Goal: Navigation & Orientation: Find specific page/section

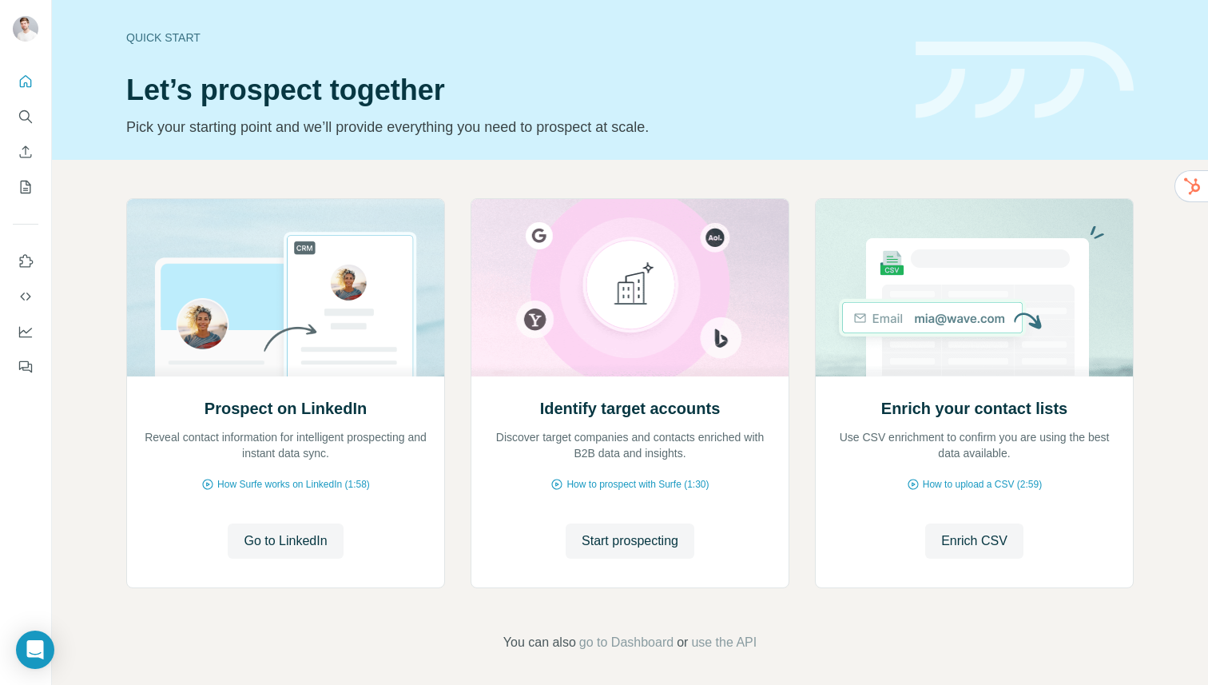
click at [25, 102] on button "Search" at bounding box center [26, 116] width 26 height 29
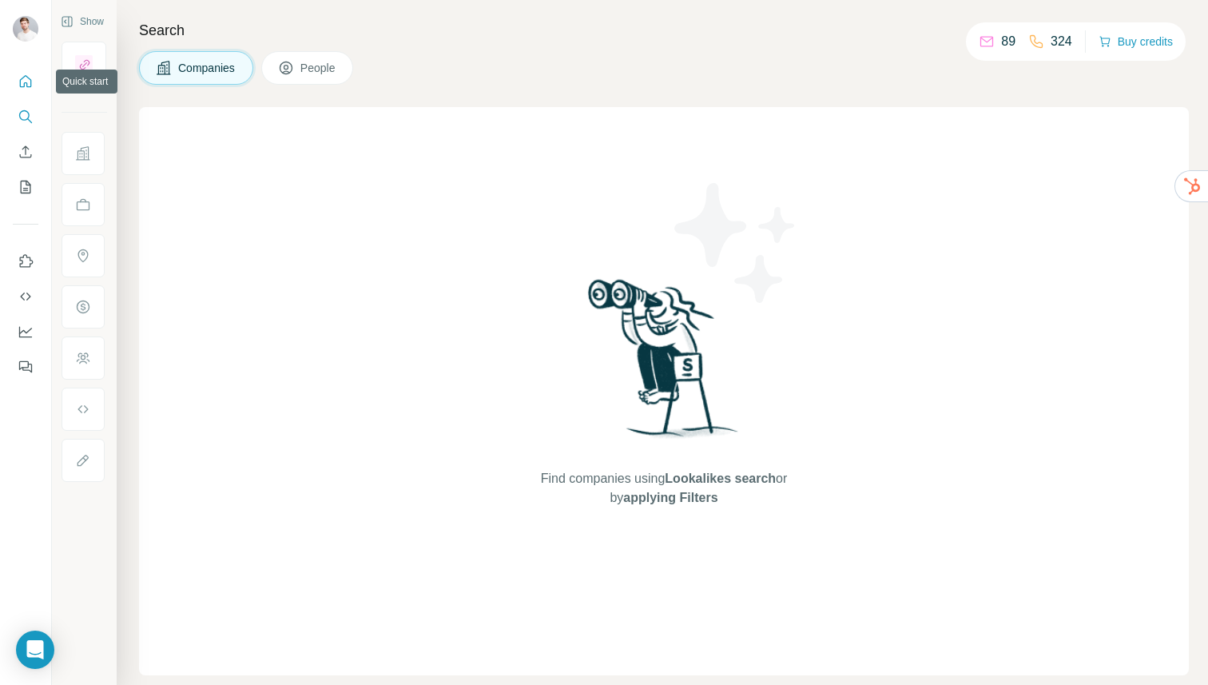
click at [24, 74] on icon "Quick start" at bounding box center [26, 81] width 16 height 16
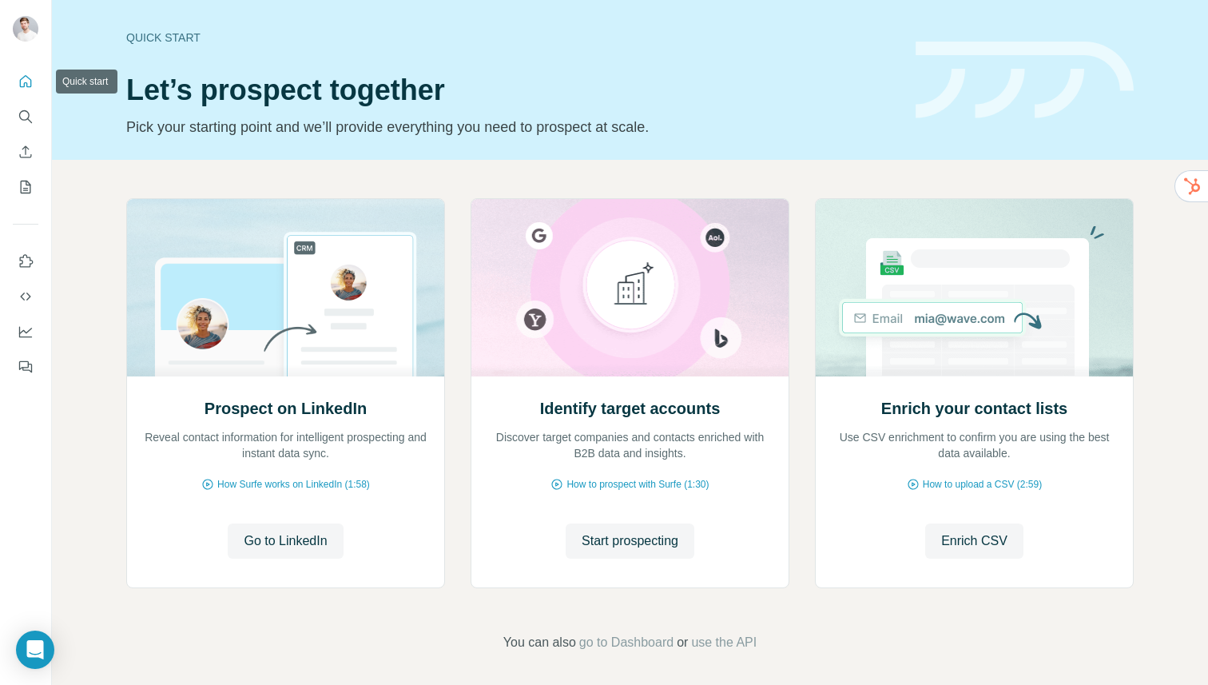
click at [19, 102] on button "Search" at bounding box center [26, 116] width 26 height 29
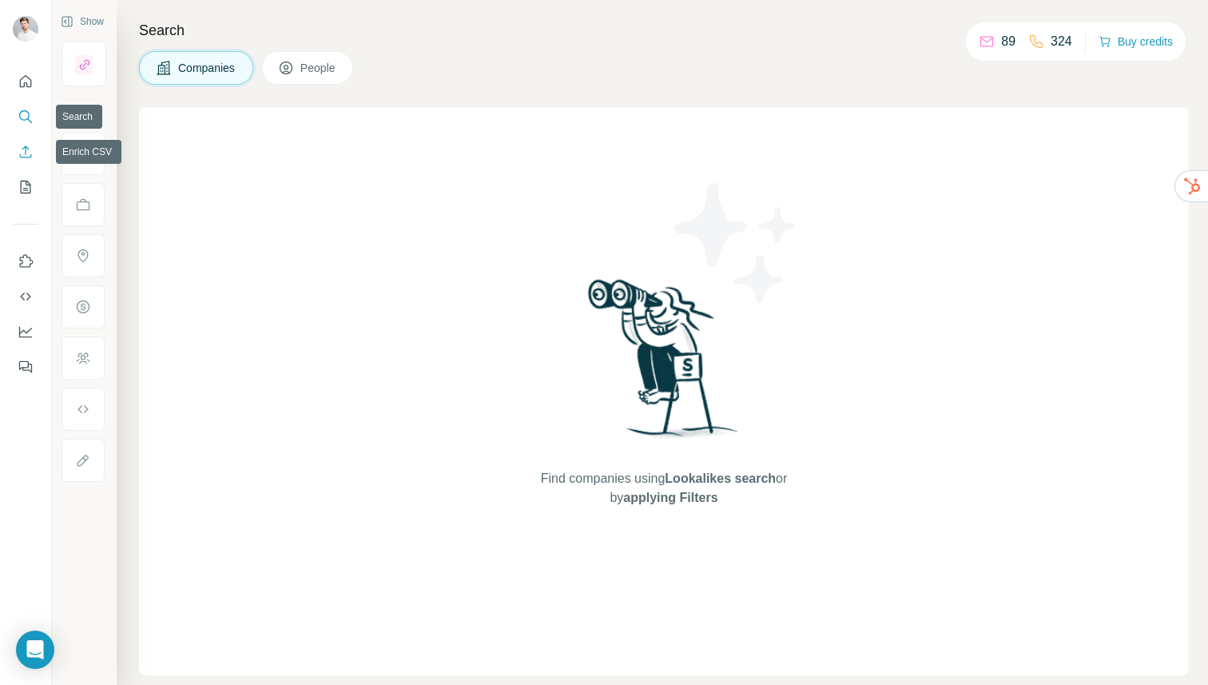
click at [26, 141] on button "Enrich CSV" at bounding box center [26, 151] width 26 height 29
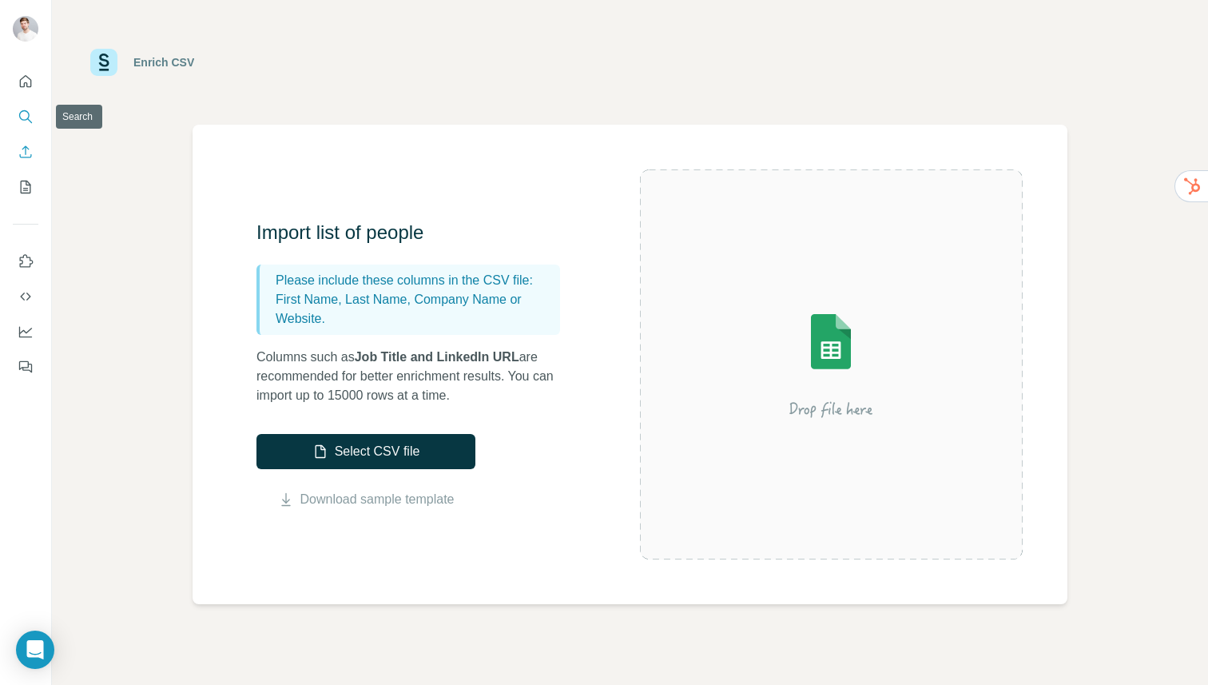
click at [29, 110] on icon "Search" at bounding box center [26, 117] width 16 height 16
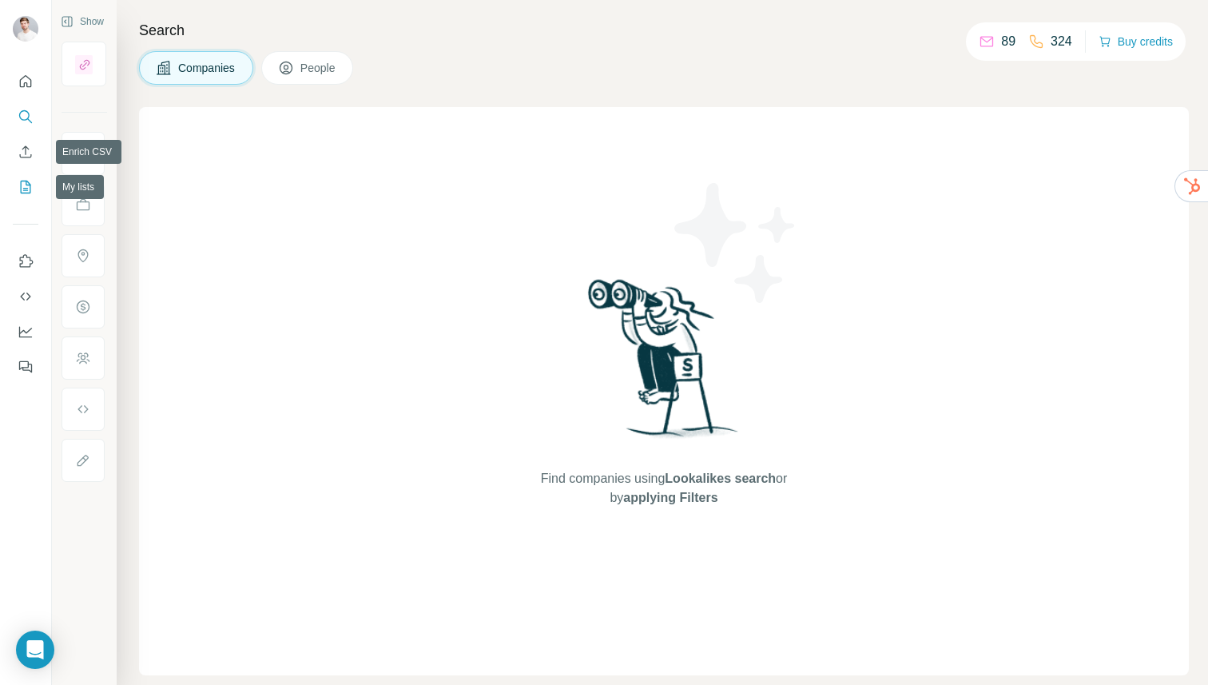
click at [22, 189] on icon "My lists" at bounding box center [26, 187] width 16 height 16
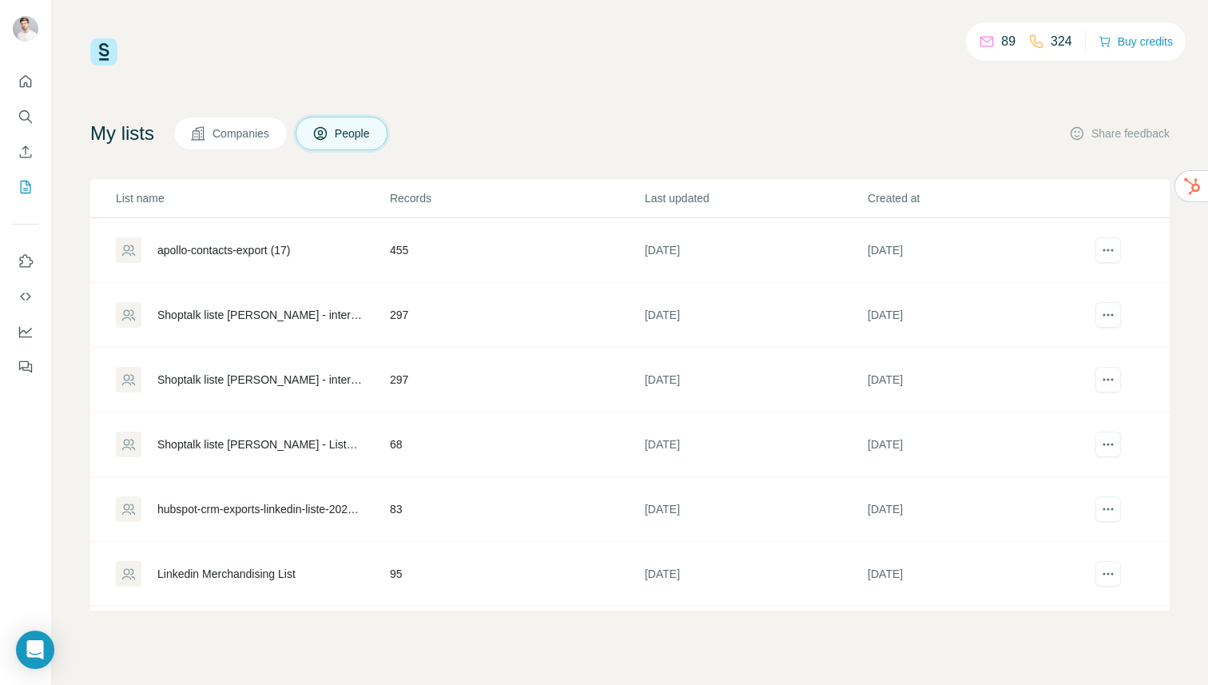
click at [225, 251] on div "apollo-contacts-export (17)" at bounding box center [223, 250] width 133 height 16
